Goal: Information Seeking & Learning: Find specific page/section

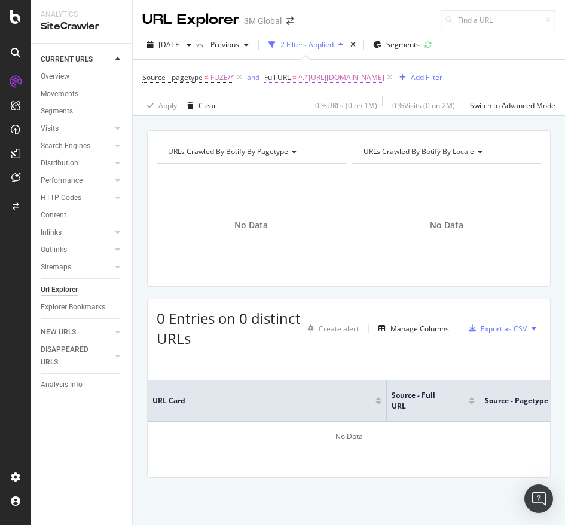
click at [384, 83] on span "^.*[URL][DOMAIN_NAME]" at bounding box center [341, 77] width 86 height 17
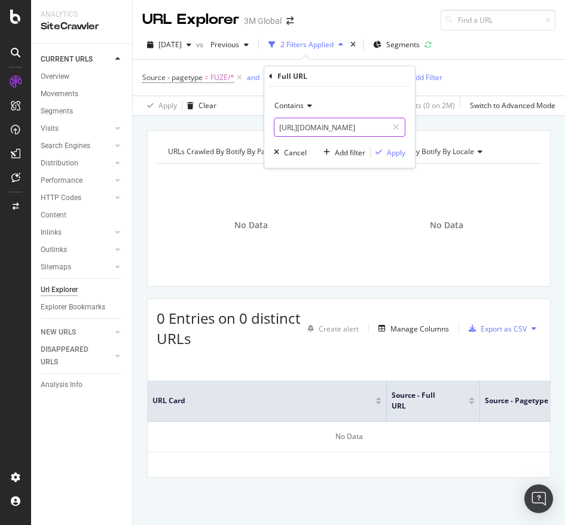
click at [298, 134] on input "[URL][DOMAIN_NAME]" at bounding box center [330, 127] width 113 height 19
paste input "au/3M/en_AU/worker-health-safety-au/solutions/industrial-safety-products/weldin…"
type input "[URL][DOMAIN_NAME]"
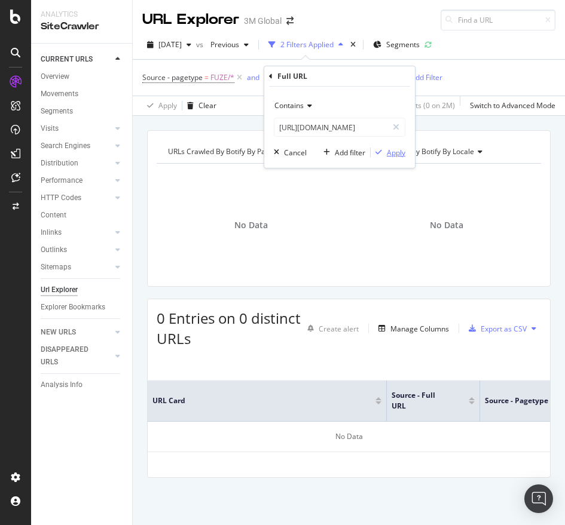
click at [391, 149] on div "Apply" at bounding box center [396, 153] width 19 height 10
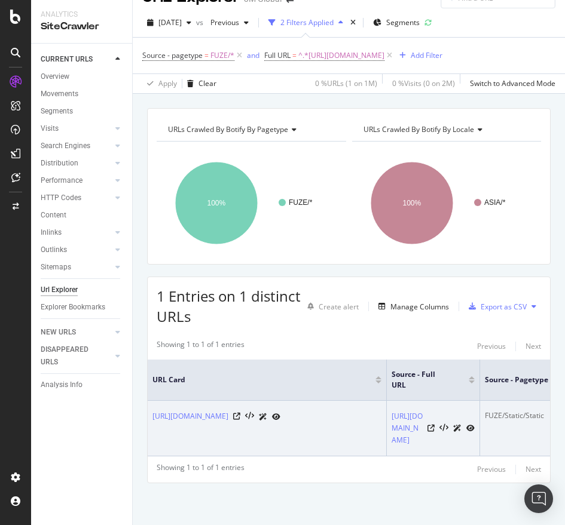
drag, startPoint x: 419, startPoint y: 439, endPoint x: 390, endPoint y: 348, distance: 94.7
click at [390, 401] on td "[URL][DOMAIN_NAME]" at bounding box center [433, 429] width 93 height 56
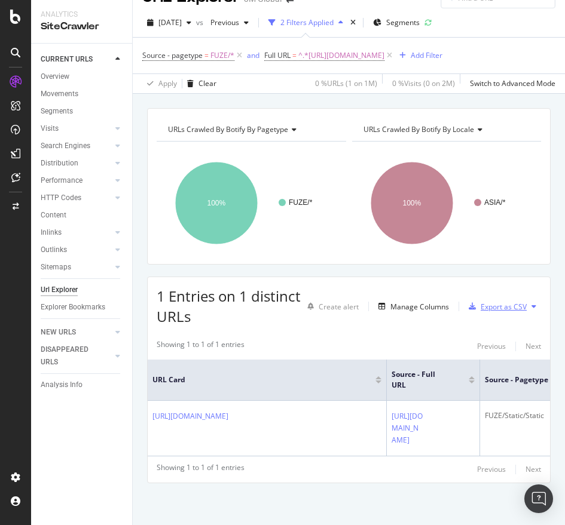
copy link "[URL][DOMAIN_NAME]"
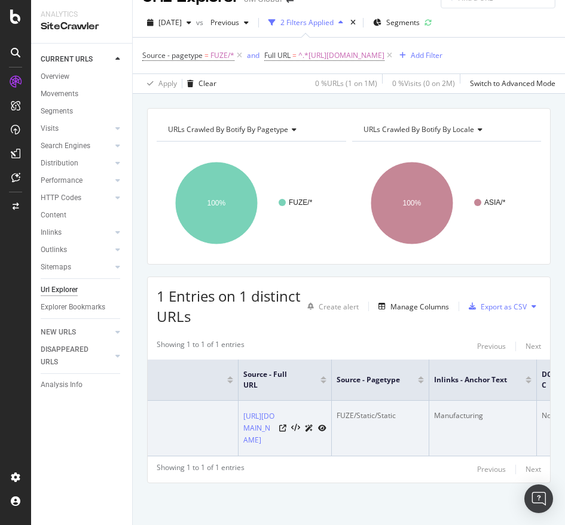
scroll to position [0, 150]
drag, startPoint x: 491, startPoint y: 353, endPoint x: 427, endPoint y: 343, distance: 64.7
click at [427, 401] on td "Manufacturing" at bounding box center [481, 429] width 108 height 56
copy div "Manufacturing"
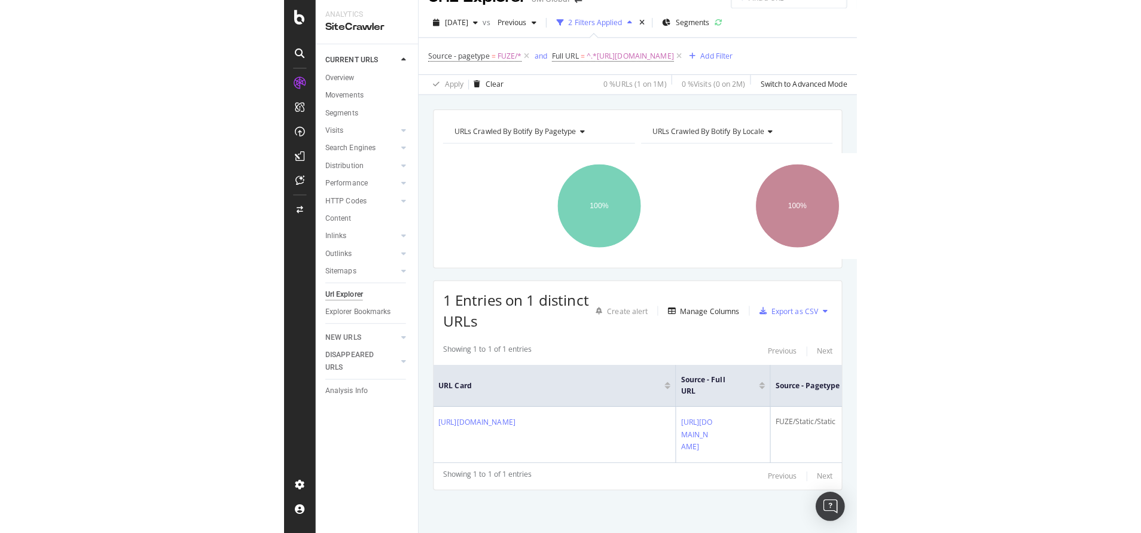
scroll to position [54, 0]
